Goal: Information Seeking & Learning: Learn about a topic

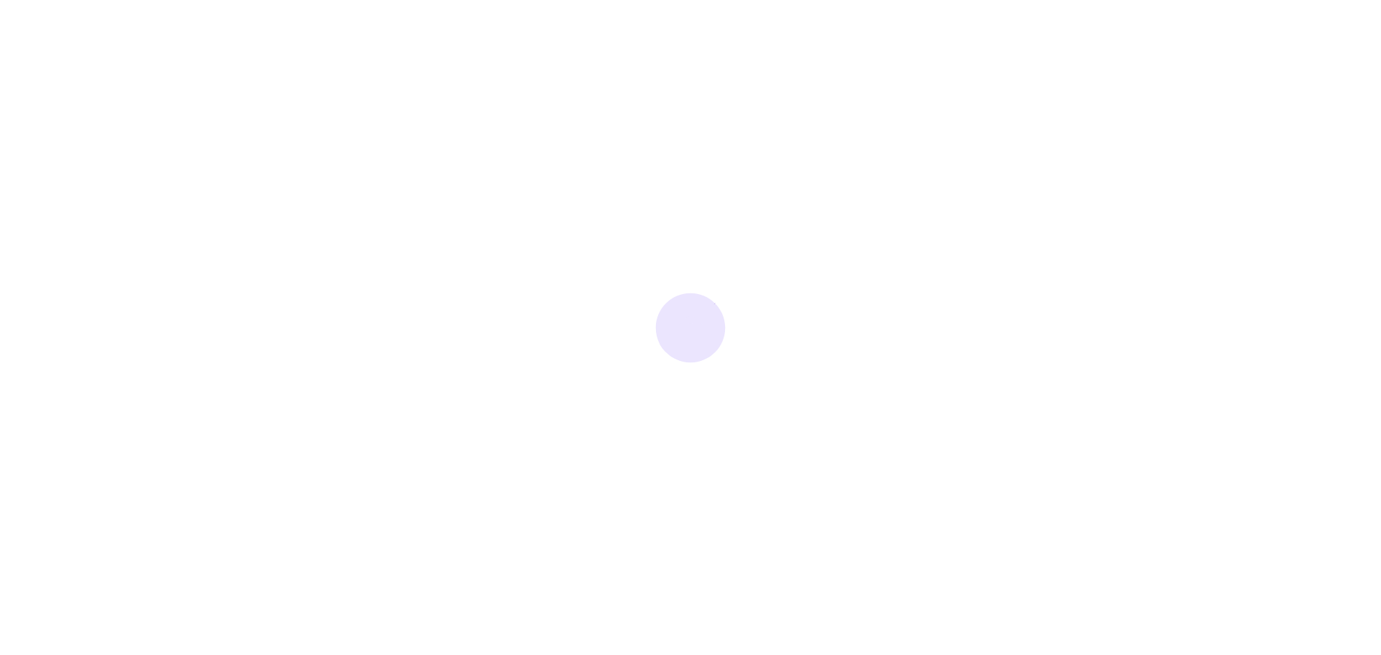
drag, startPoint x: 1263, startPoint y: 668, endPoint x: 1272, endPoint y: 675, distance: 10.8
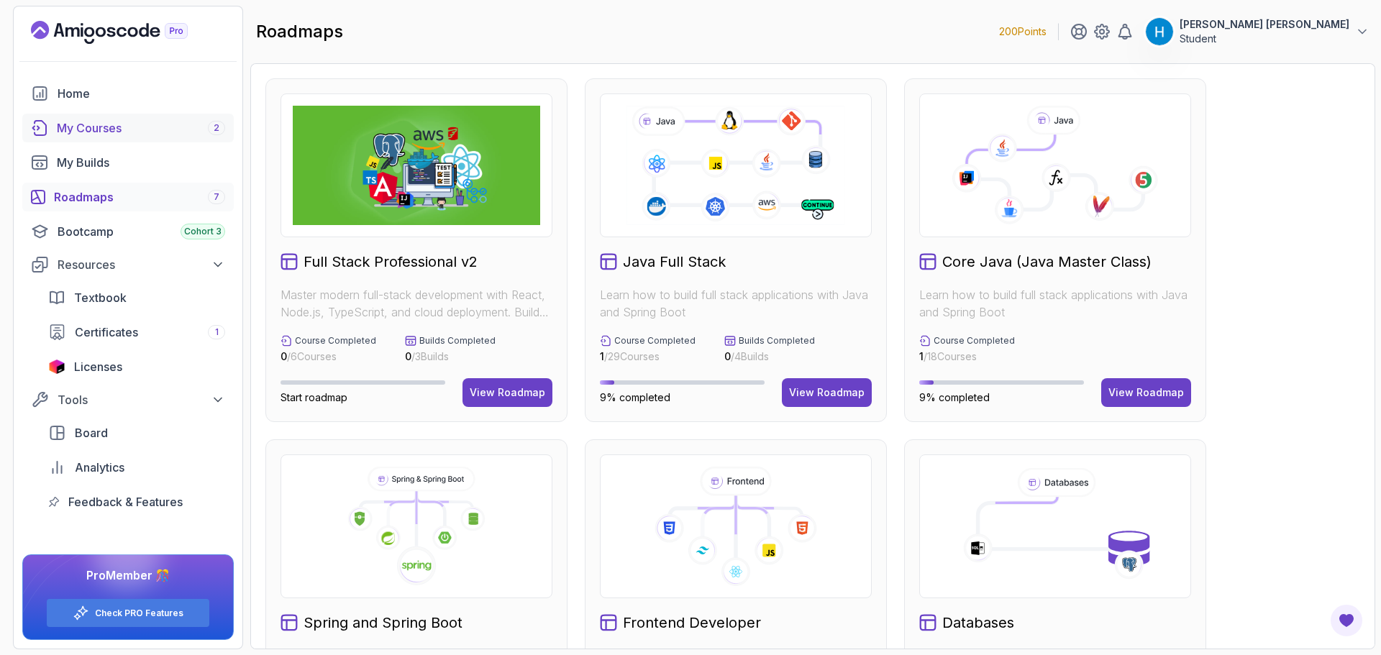
click at [156, 129] on div "My Courses 2" at bounding box center [141, 127] width 168 height 17
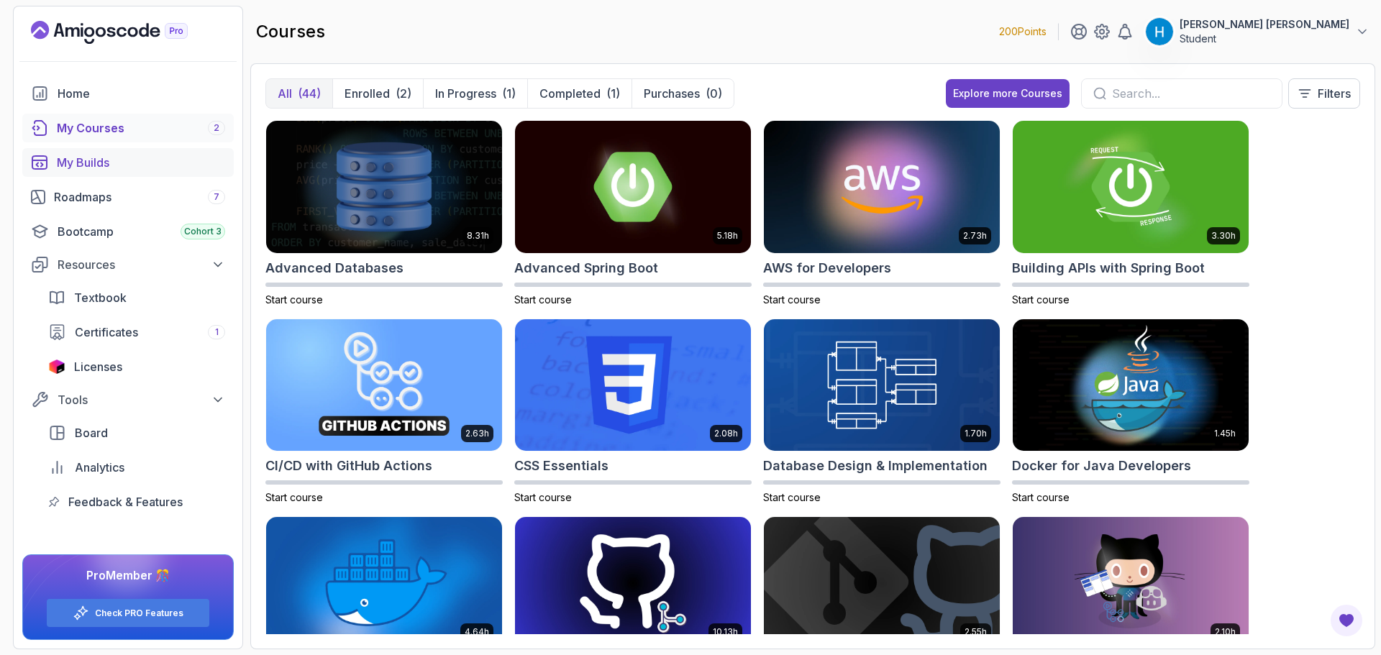
click at [150, 162] on div "My Builds" at bounding box center [141, 162] width 168 height 17
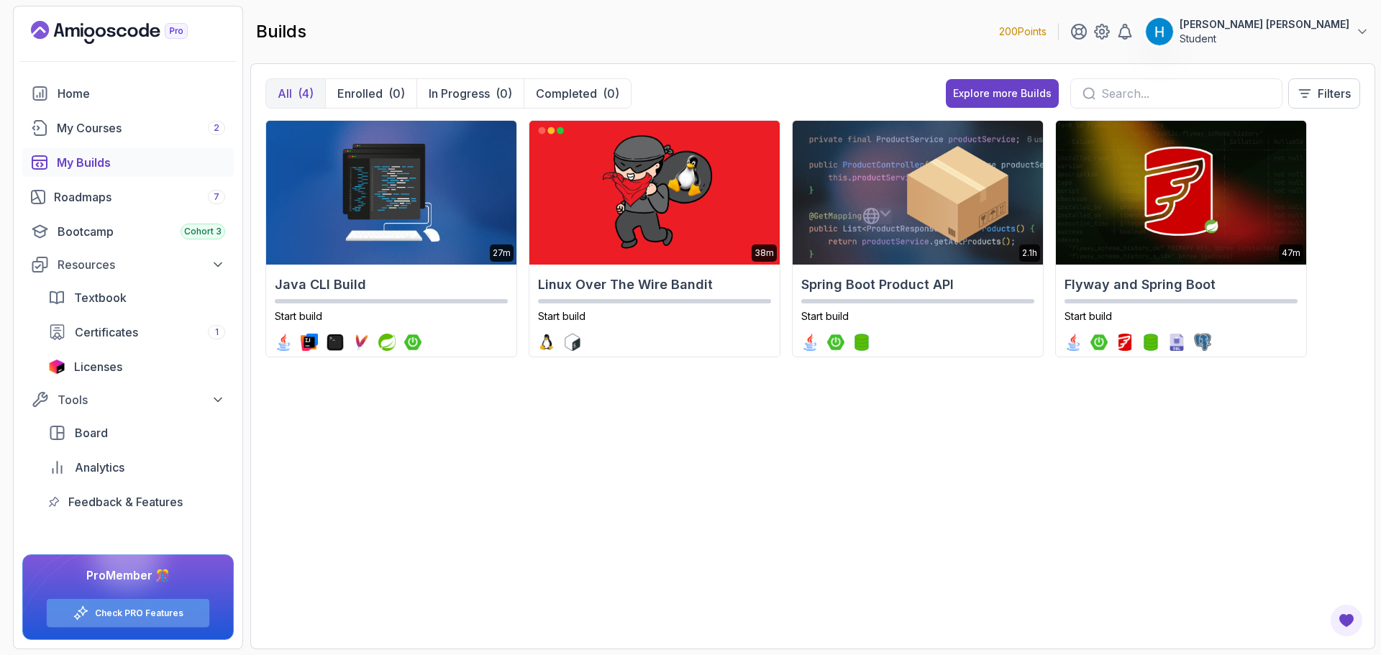
click at [166, 617] on link "Check PRO Features" at bounding box center [139, 614] width 88 height 12
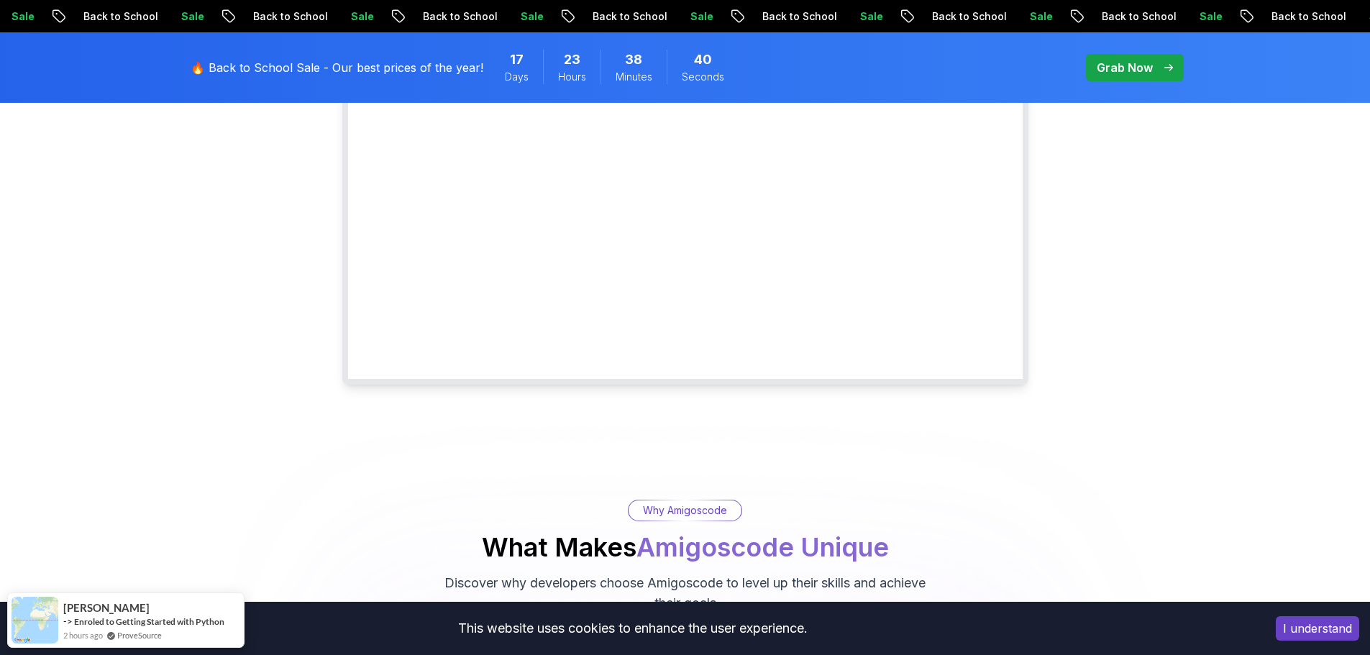
scroll to position [216, 0]
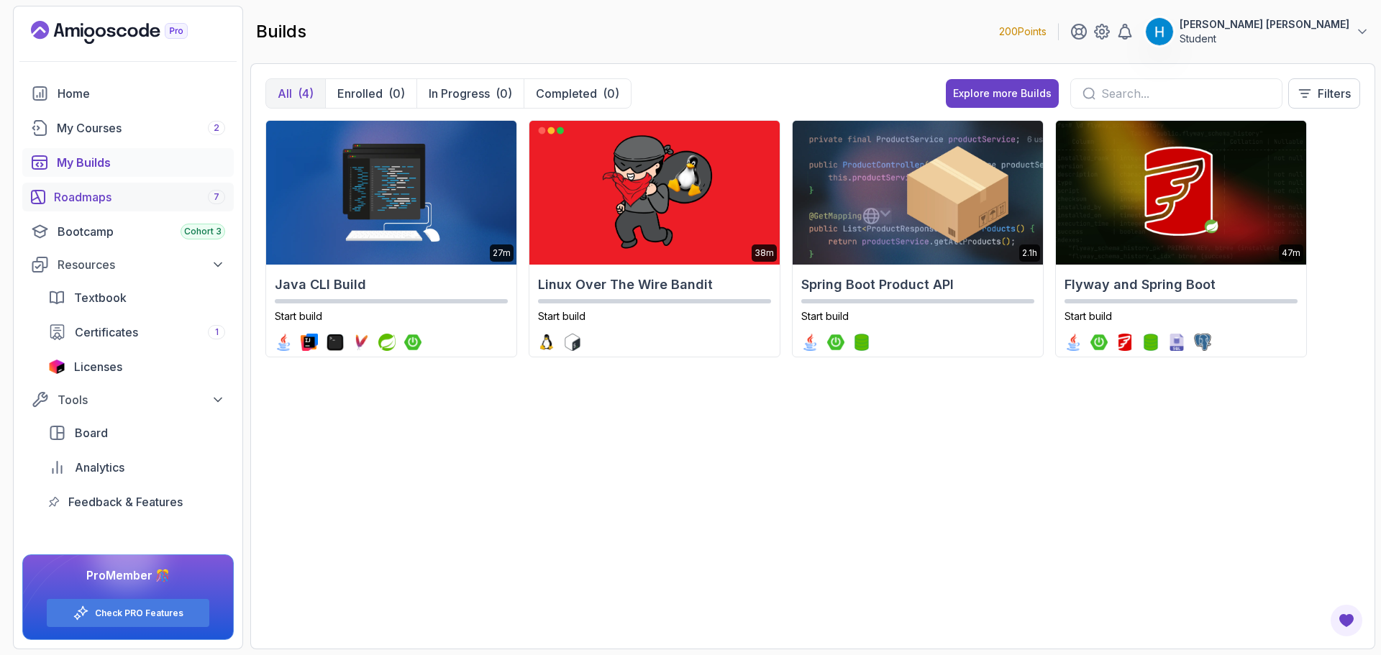
click at [103, 209] on link "Roadmaps 7" at bounding box center [127, 197] width 211 height 29
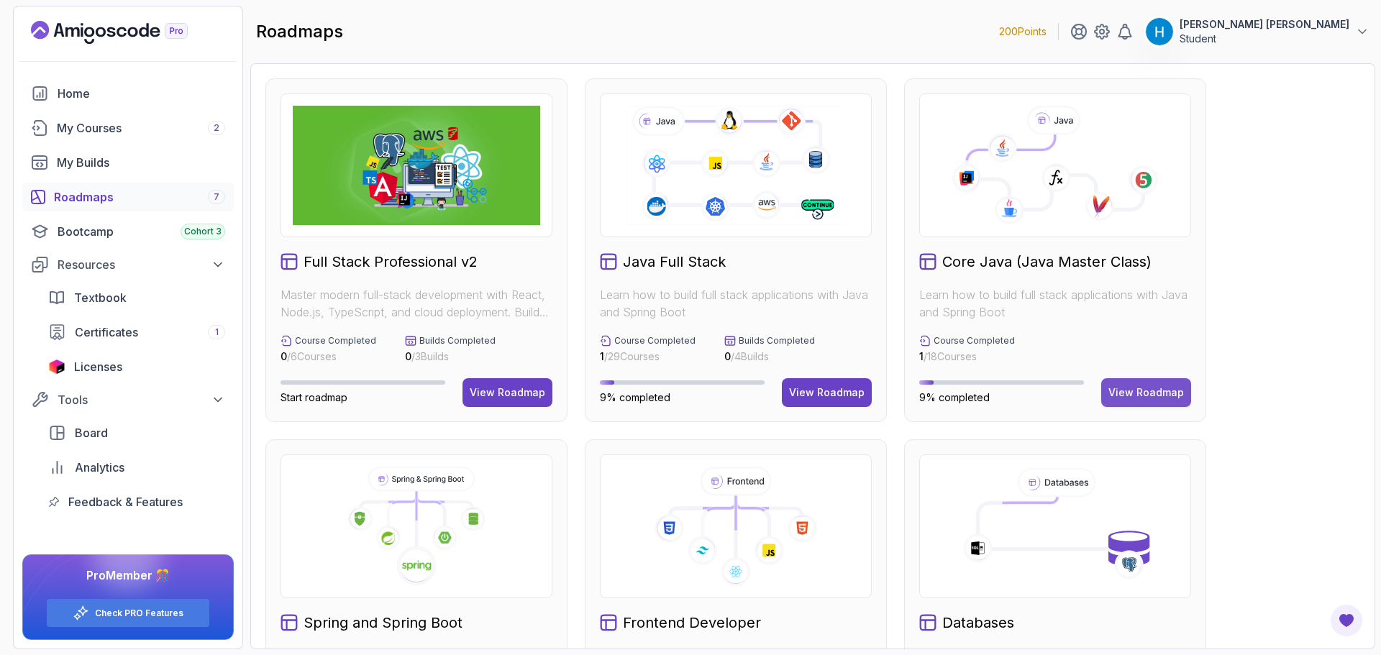
click at [1136, 397] on div "View Roadmap" at bounding box center [1146, 392] width 76 height 14
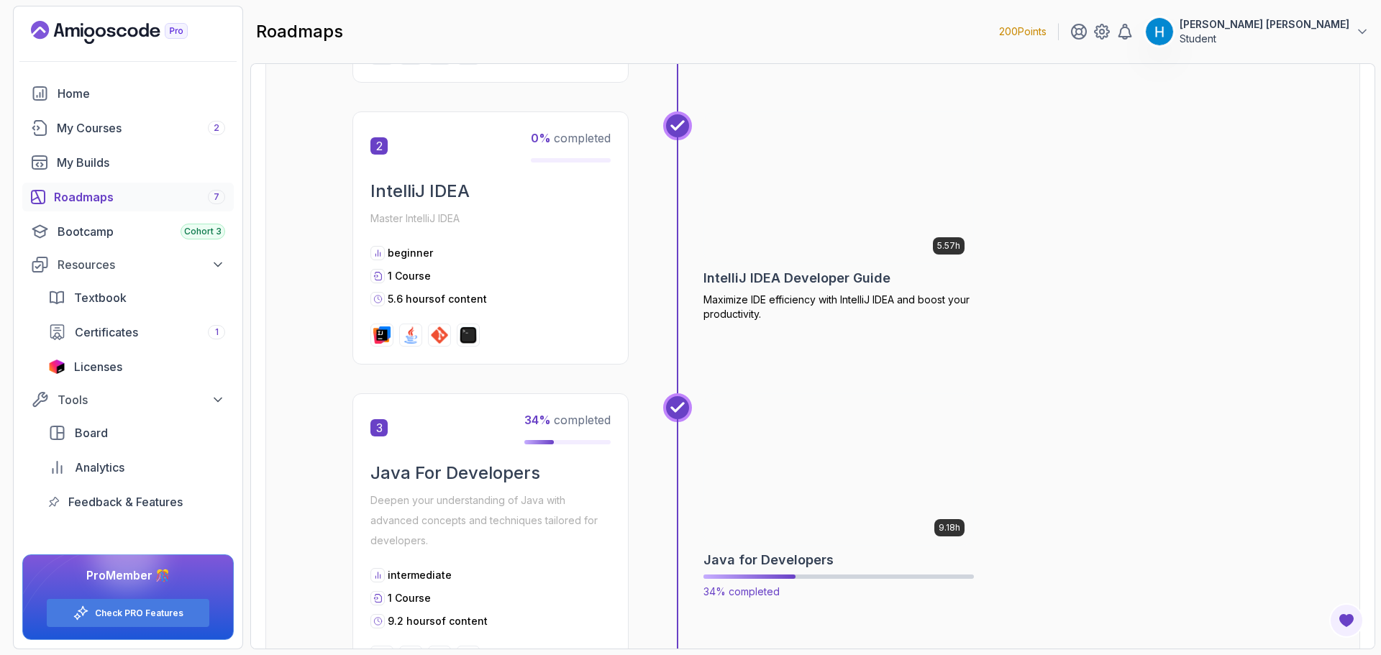
scroll to position [647, 0]
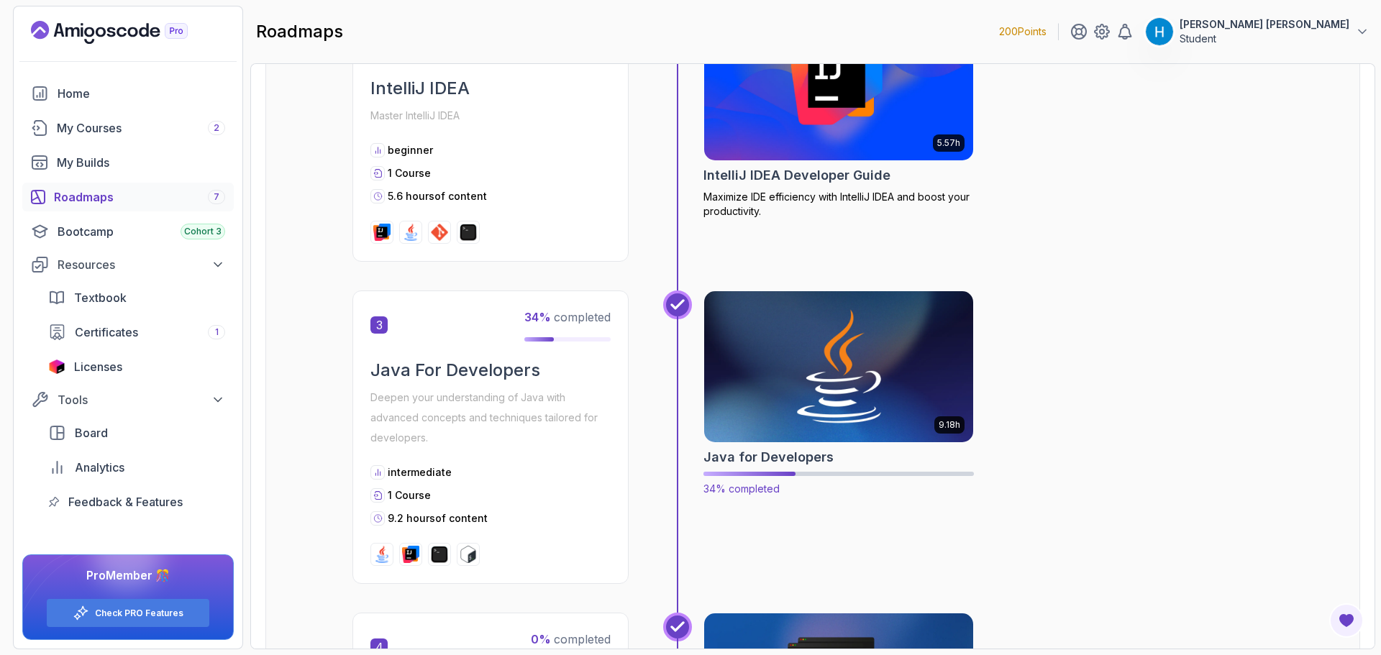
click at [836, 352] on img at bounding box center [839, 367] width 283 height 158
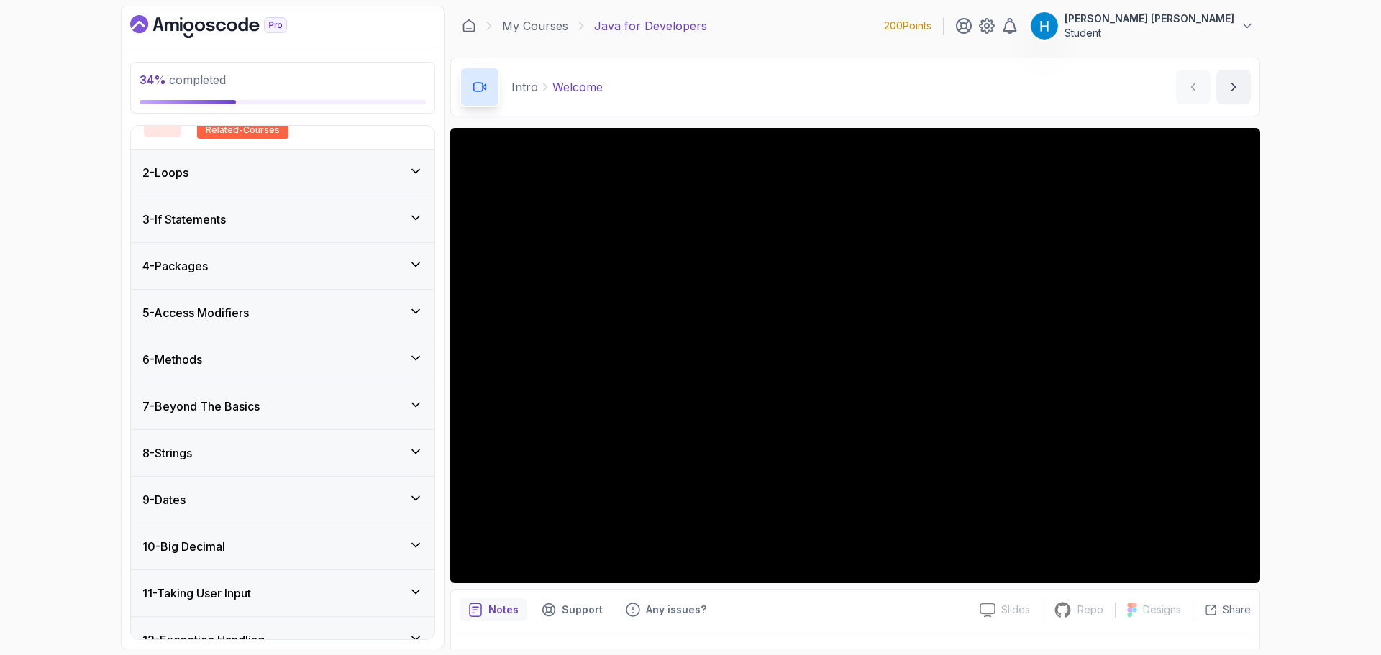
click at [297, 411] on div "7 - Beyond The Basics" at bounding box center [282, 406] width 280 height 17
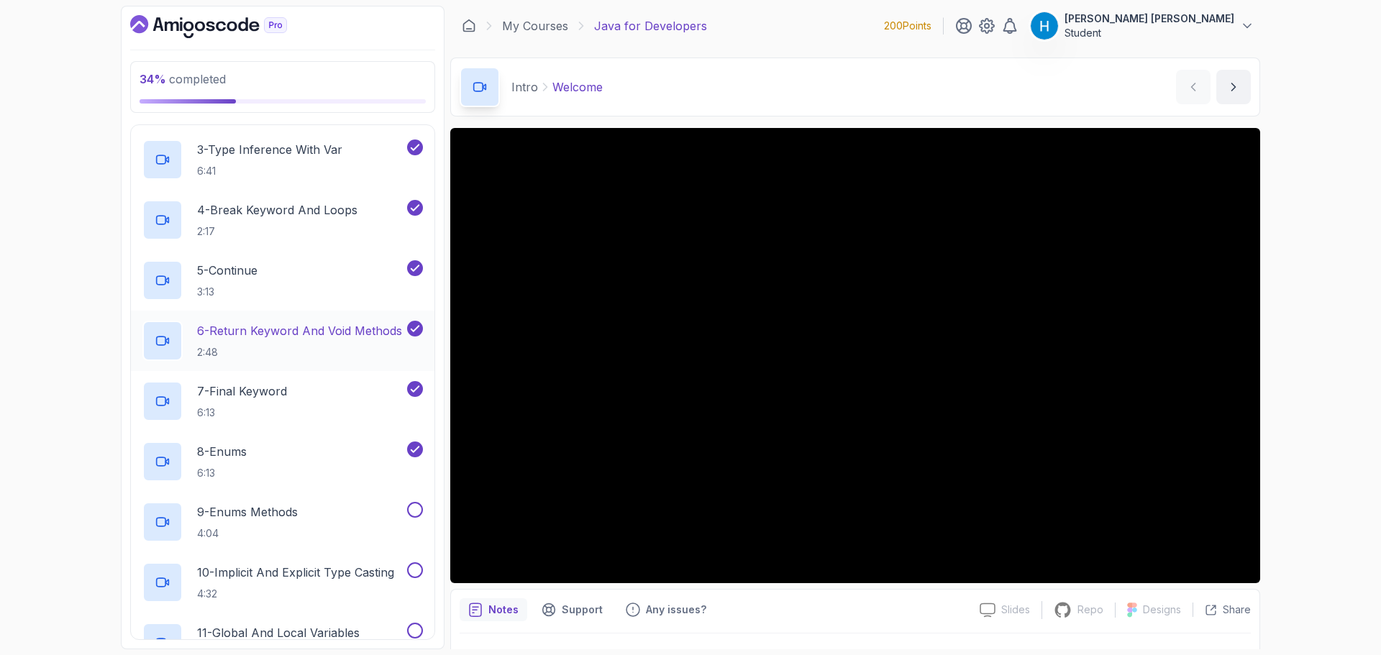
scroll to position [552, 0]
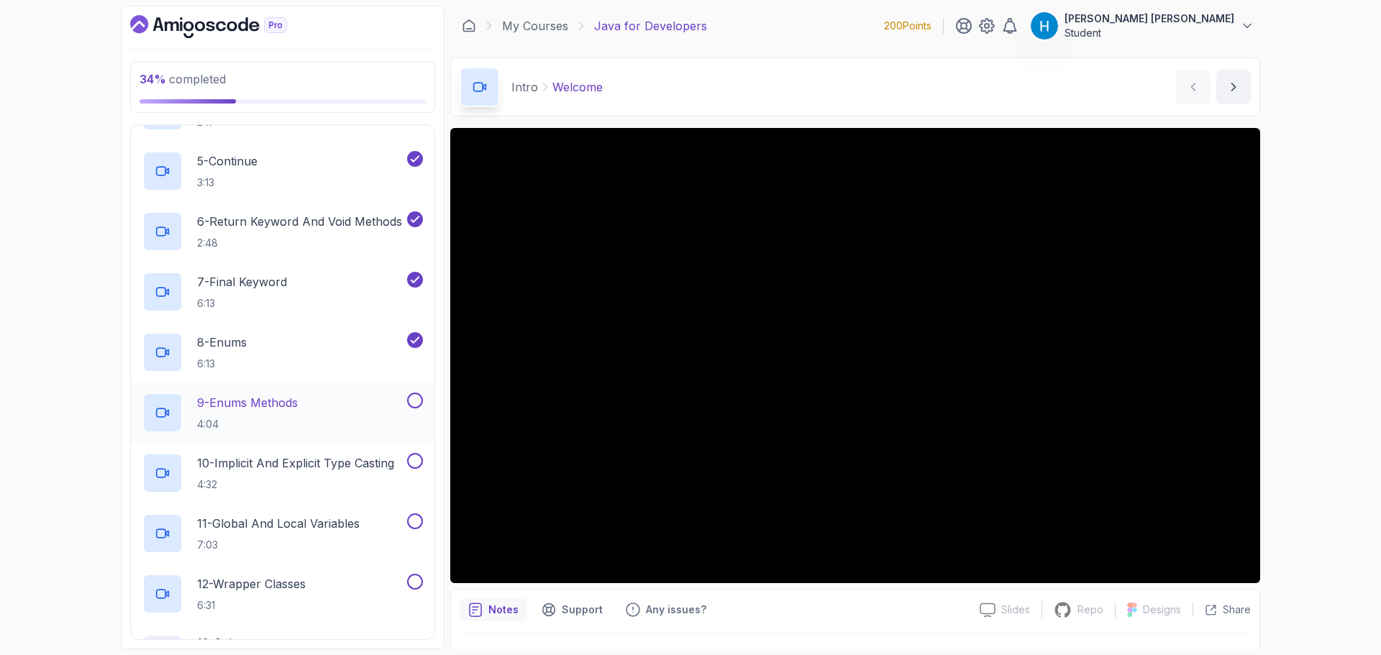
click at [378, 402] on div "9 - Enums Methods 4:04" at bounding box center [273, 413] width 262 height 40
click at [414, 401] on button at bounding box center [415, 401] width 16 height 16
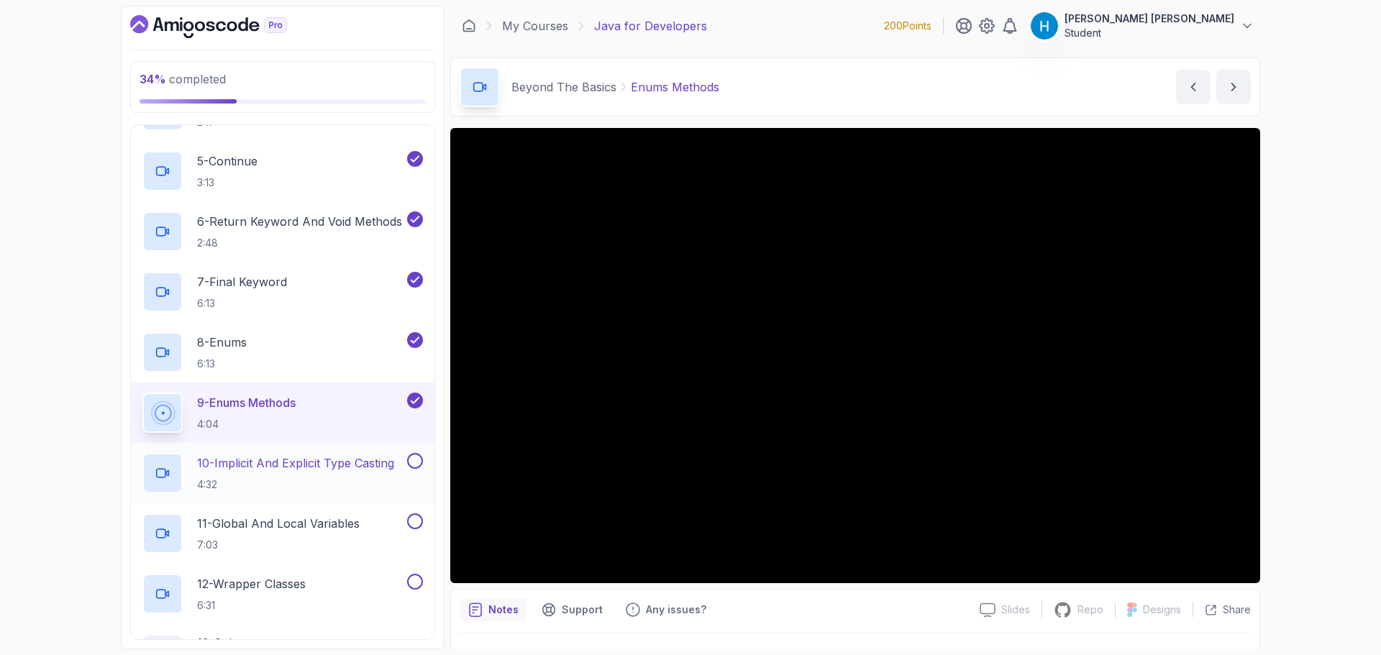
click at [355, 467] on p "10 - Implicit And Explicit Type Casting" at bounding box center [295, 463] width 197 height 17
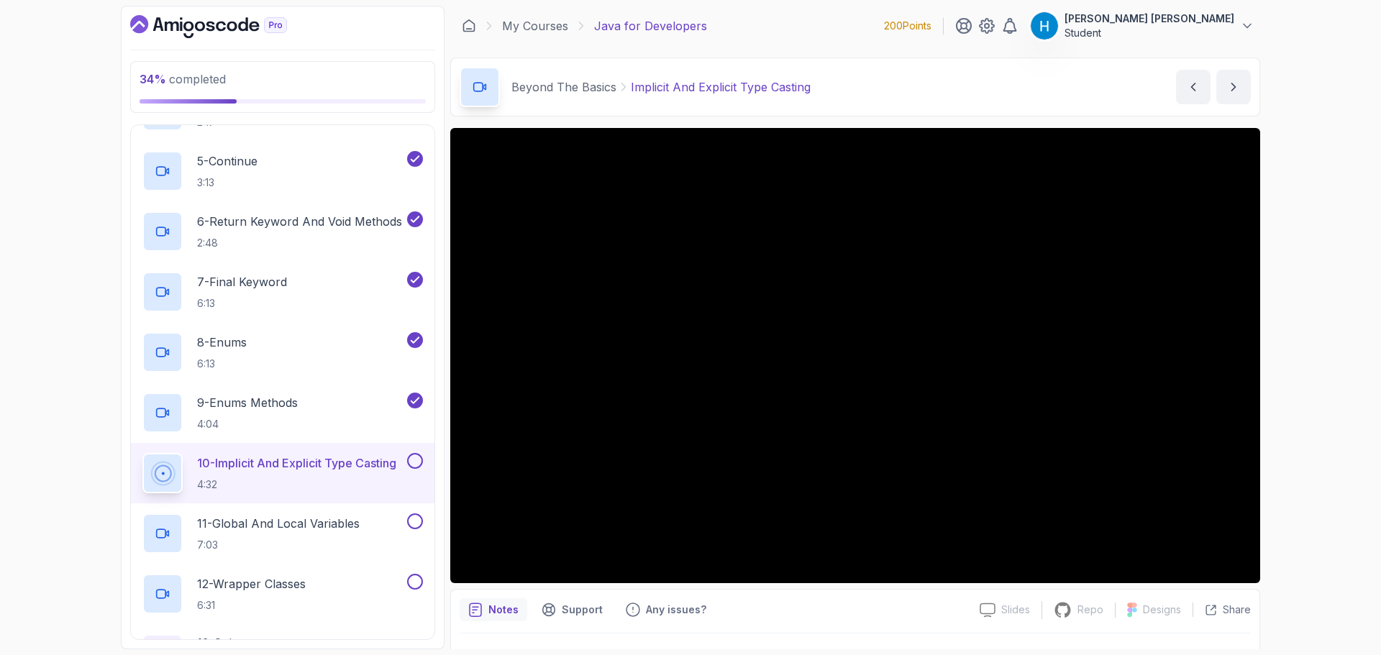
click at [1333, 521] on div "34 % completed 1 - Intro 2 - Loops 3 - If Statements 4 - Packages 5 - Access Mo…" at bounding box center [690, 327] width 1381 height 655
